Goal: Transaction & Acquisition: Purchase product/service

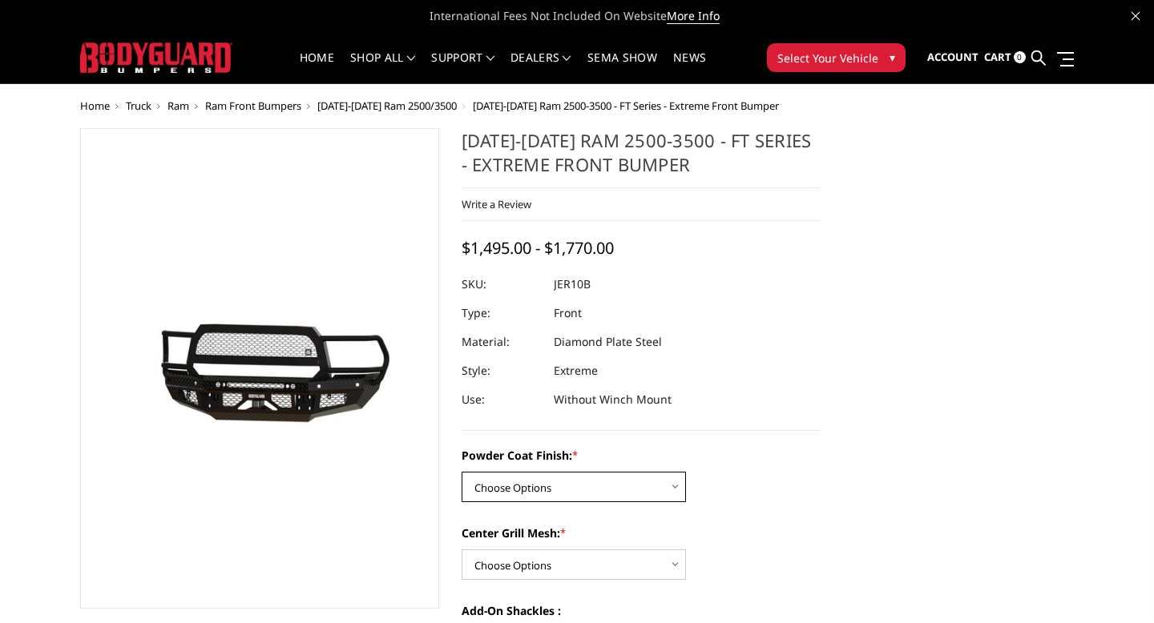
click at [511, 490] on select "Choose Options Bare Metal Gloss Black Powder Coat Textured Black Powder Coat" at bounding box center [574, 487] width 224 height 30
click at [536, 496] on select "Choose Options Bare Metal Gloss Black Powder Coat Textured Black Powder Coat" at bounding box center [574, 487] width 224 height 30
select select "3230"
click at [510, 500] on select "Choose Options Bare Metal Gloss Black Powder Coat Textured Black Powder Coat" at bounding box center [574, 487] width 224 height 30
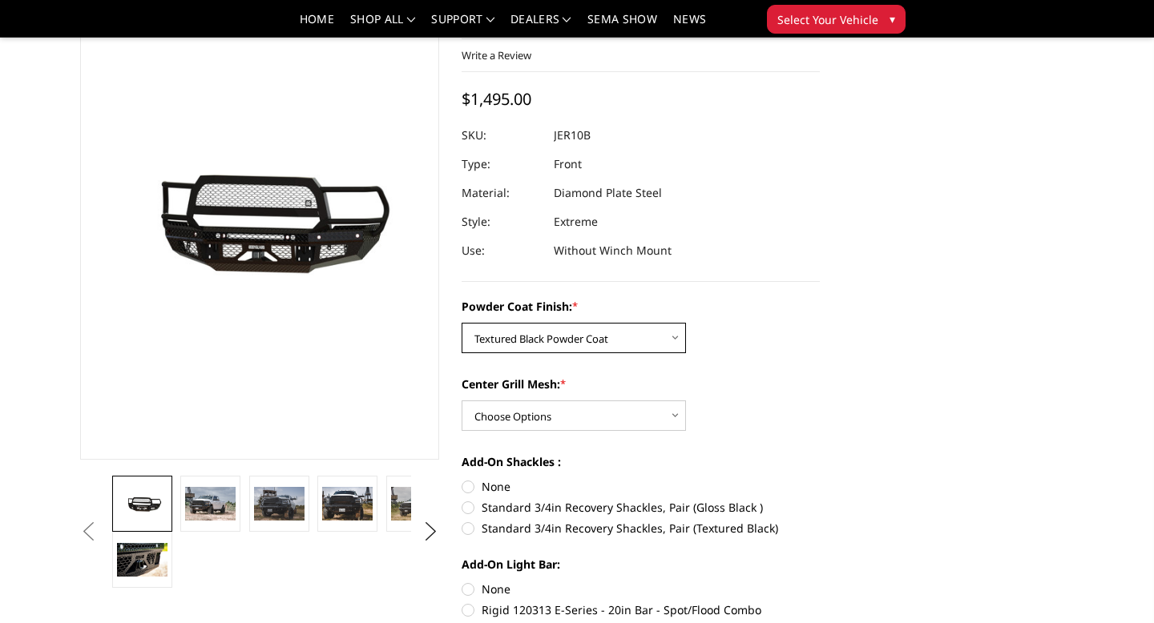
scroll to position [123, 0]
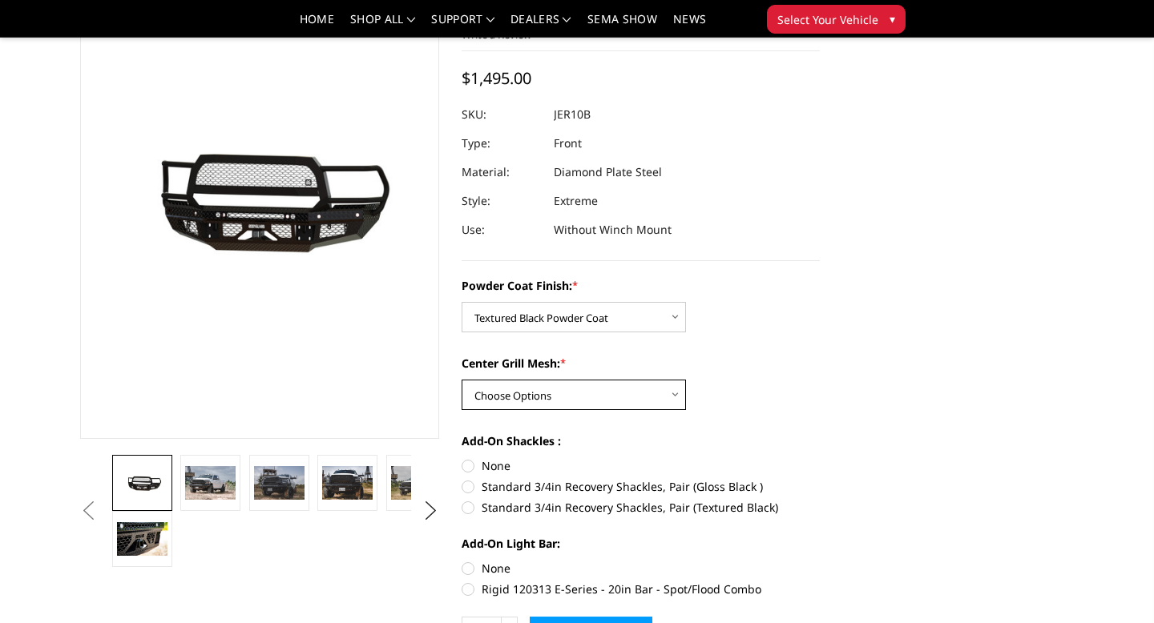
click at [556, 403] on select "Choose Options WITH Expanded Metal in Center Grill WITHOUT Expanded Metal in Ce…" at bounding box center [574, 395] width 224 height 30
select select "3231"
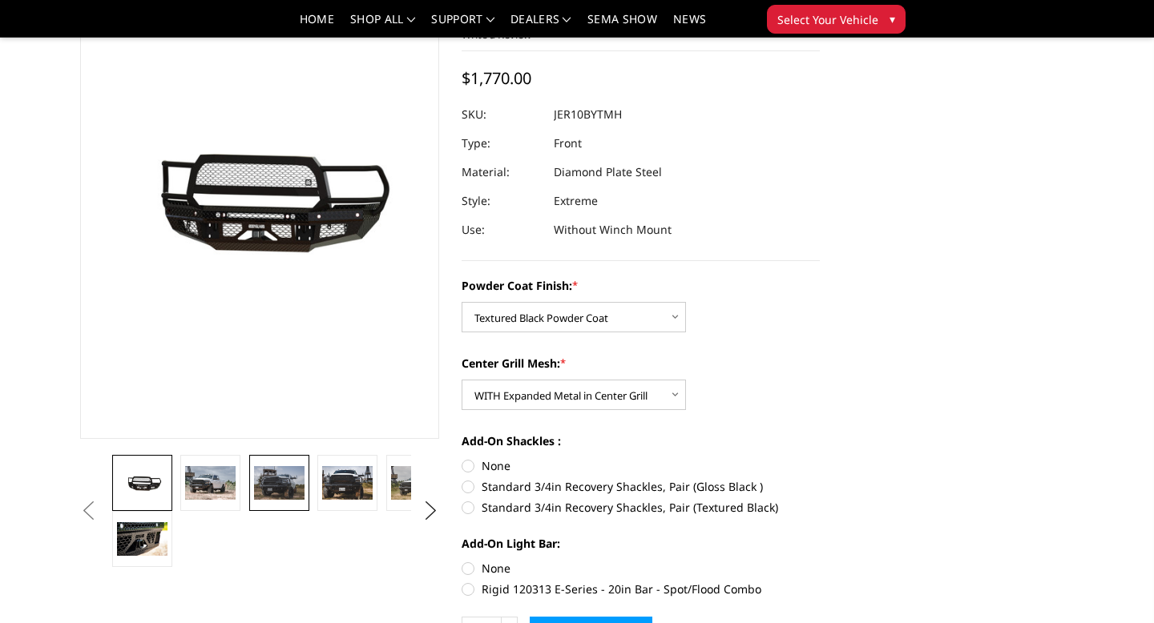
click at [264, 482] on img at bounding box center [279, 483] width 50 height 34
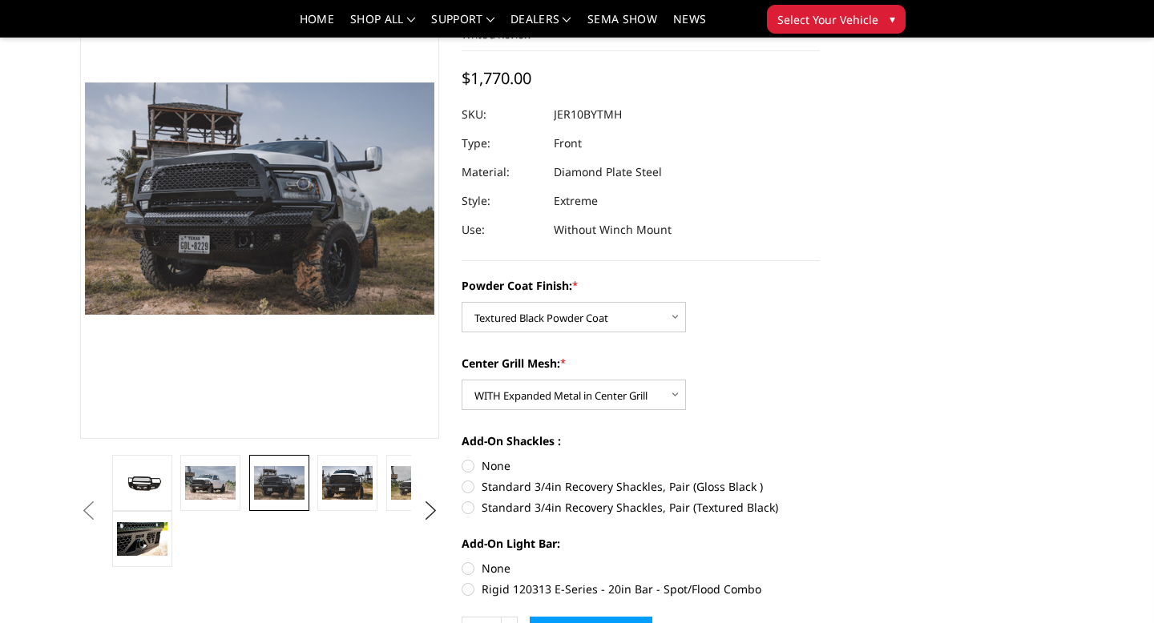
scroll to position [84, 0]
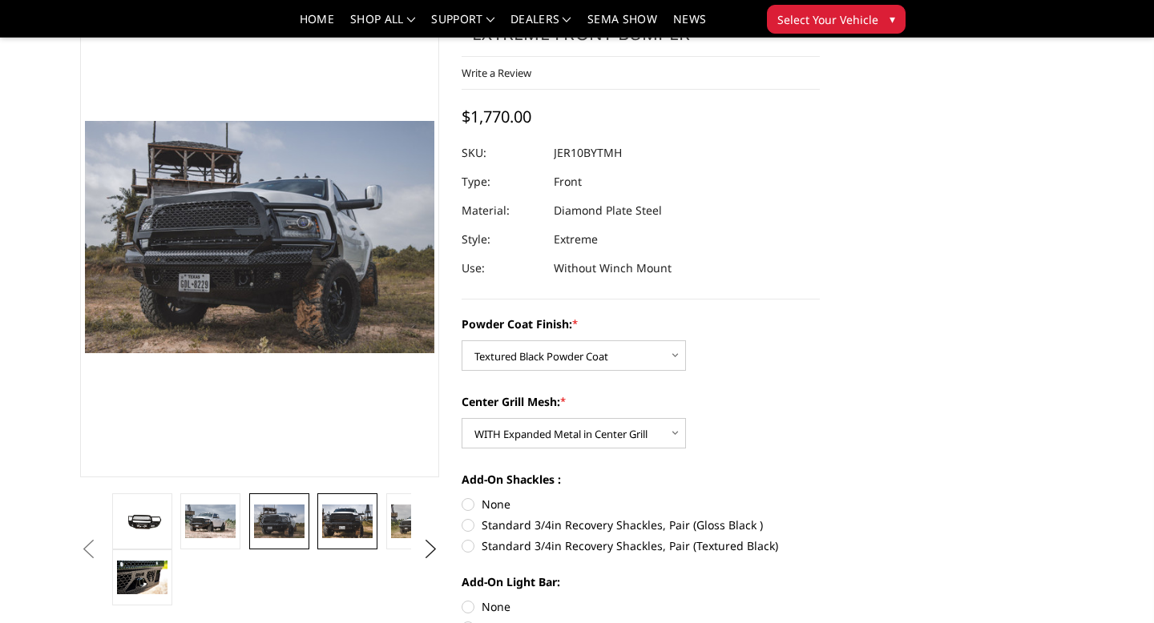
click at [330, 522] on img at bounding box center [347, 522] width 50 height 34
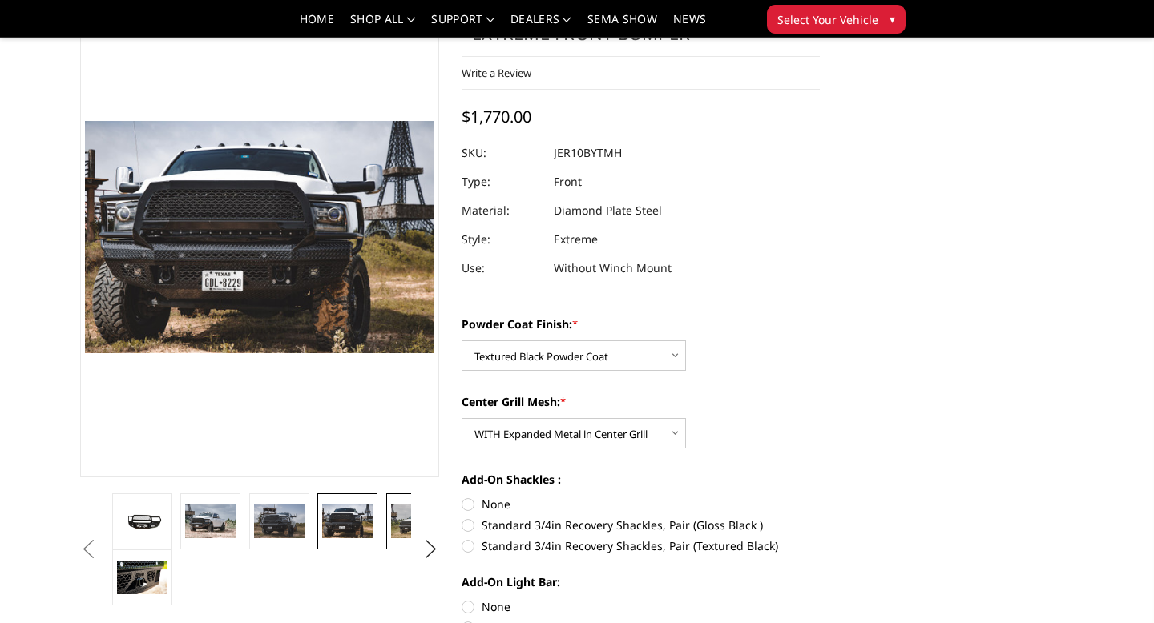
click at [402, 523] on img at bounding box center [416, 522] width 50 height 34
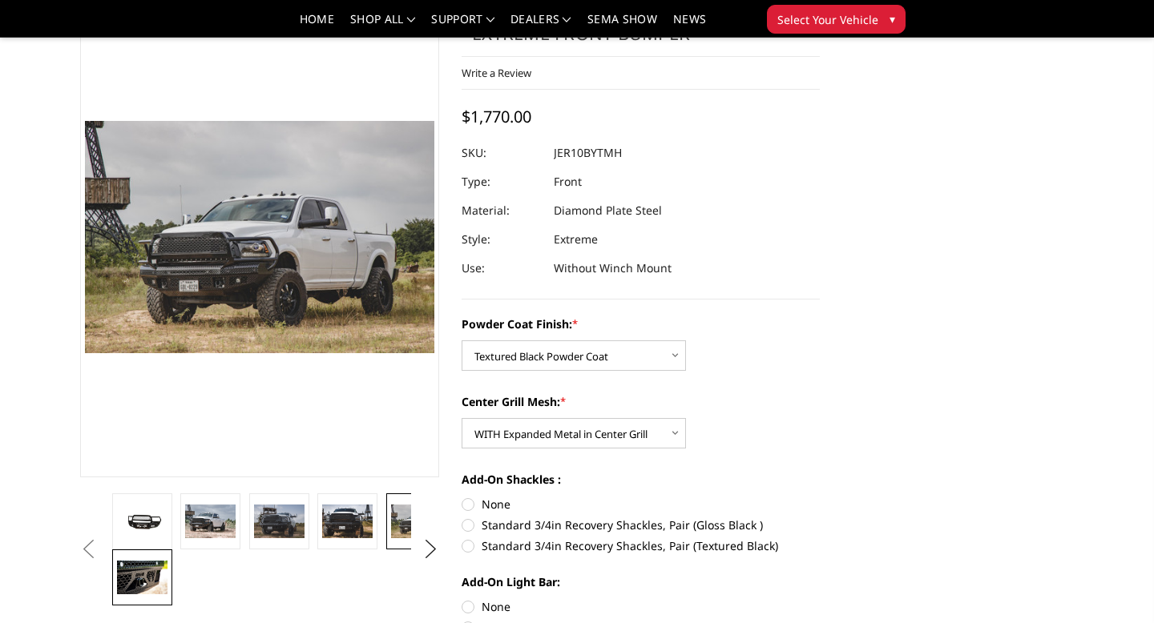
click at [162, 563] on img at bounding box center [142, 578] width 50 height 34
